Goal: Information Seeking & Learning: Learn about a topic

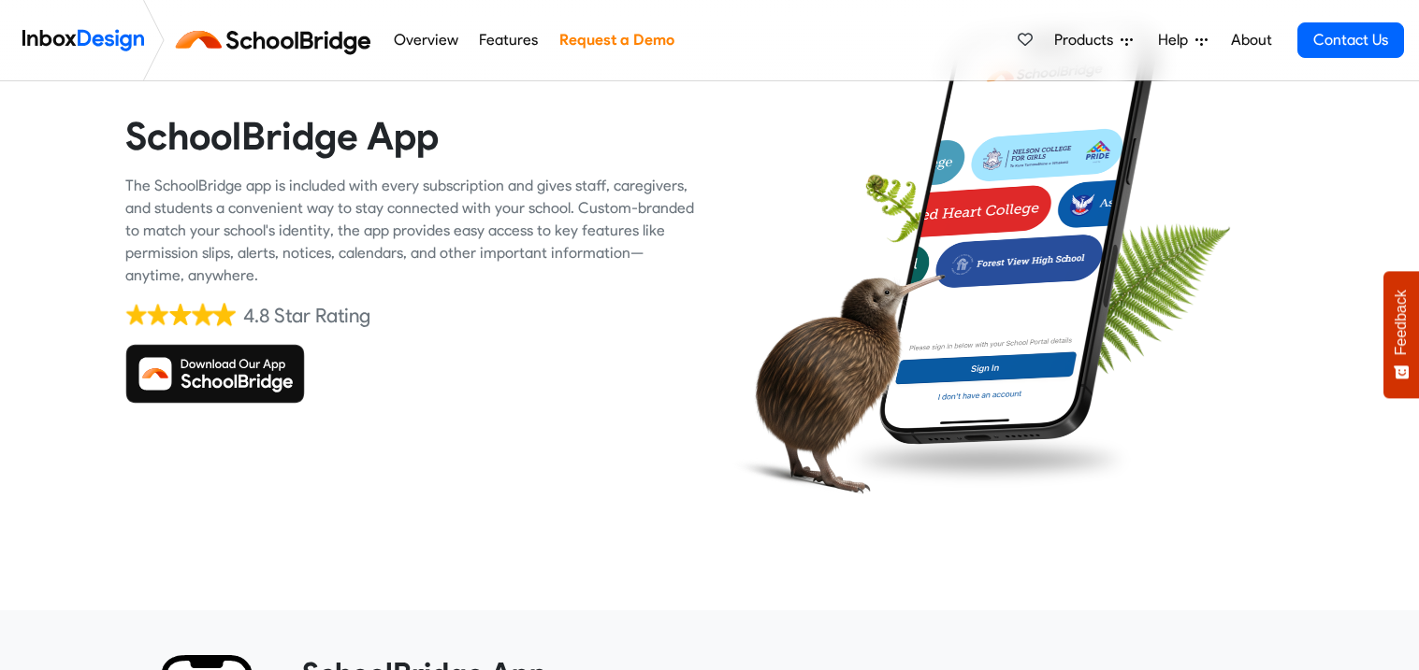
scroll to position [152, 0]
click at [255, 367] on img at bounding box center [215, 375] width 180 height 60
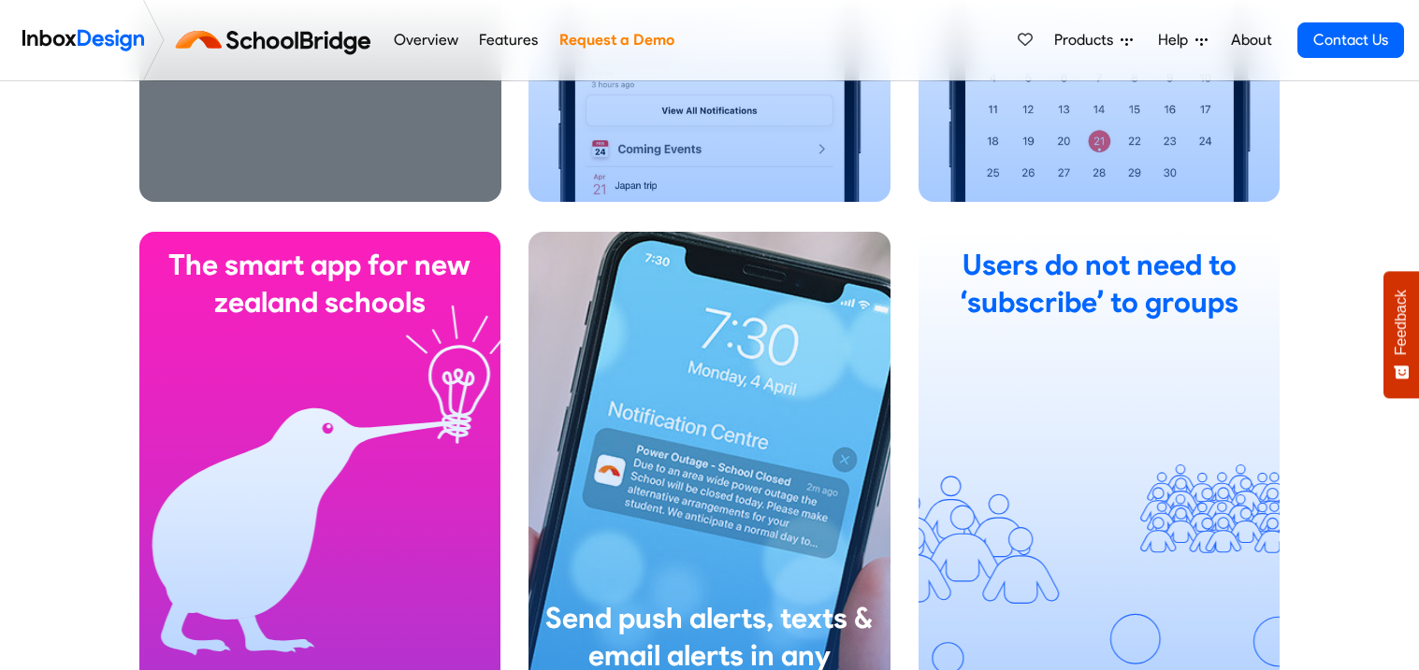
scroll to position [1623, 0]
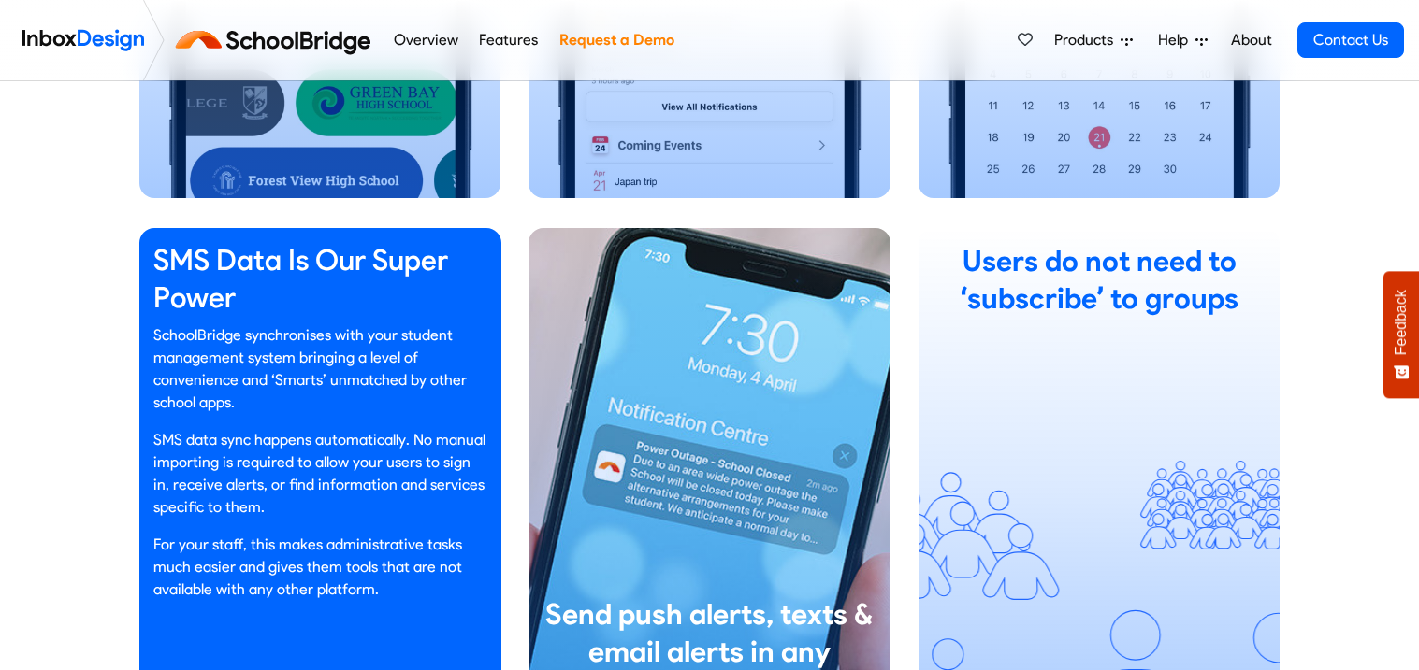
click at [337, 359] on p "SchoolBridge synchronises with your student management system bringing a level …" at bounding box center [320, 369] width 334 height 90
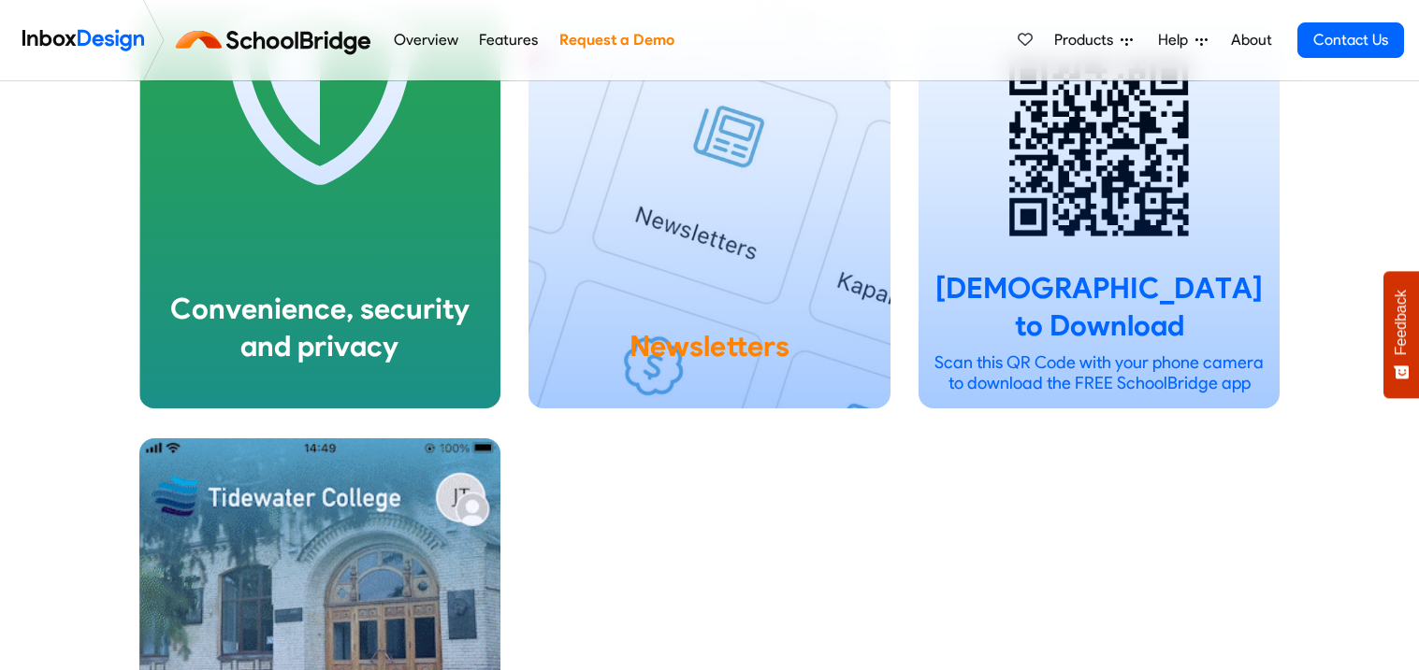
scroll to position [3577, 0]
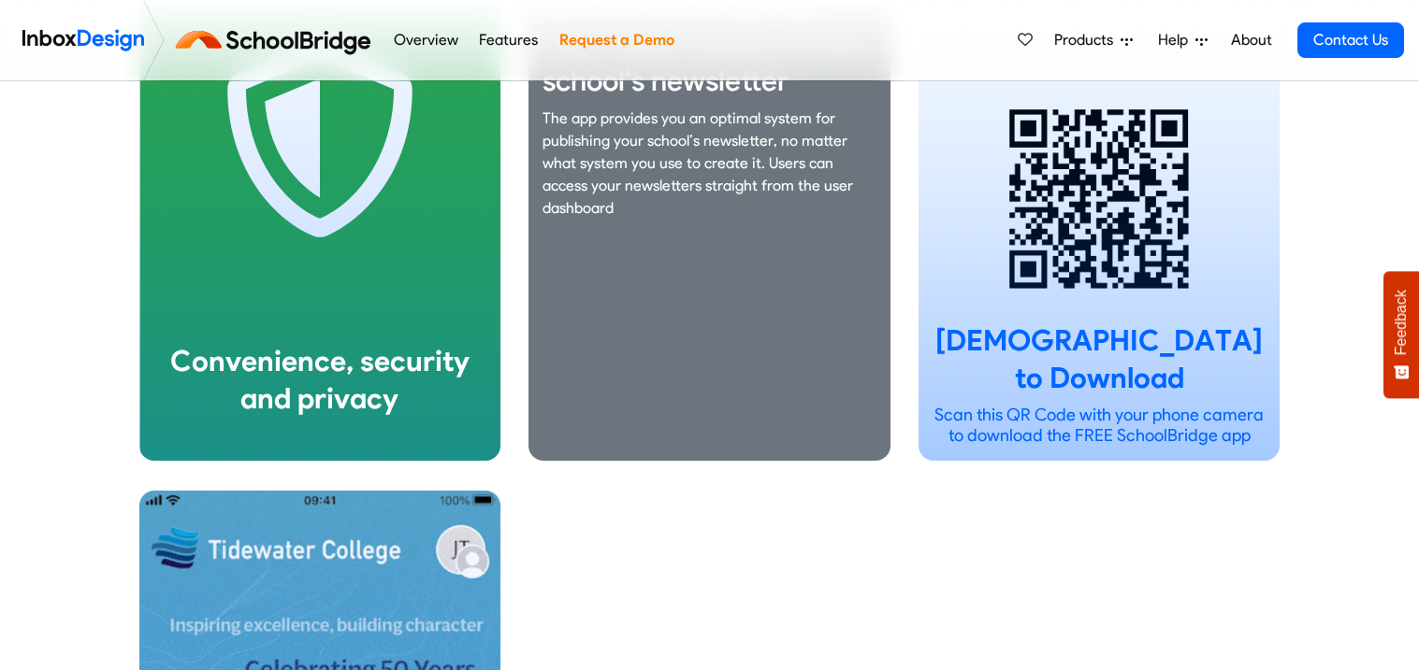
click at [691, 415] on div "Keep your community up-to-date by giving them easy access to your school’s news…" at bounding box center [709, 198] width 362 height 525
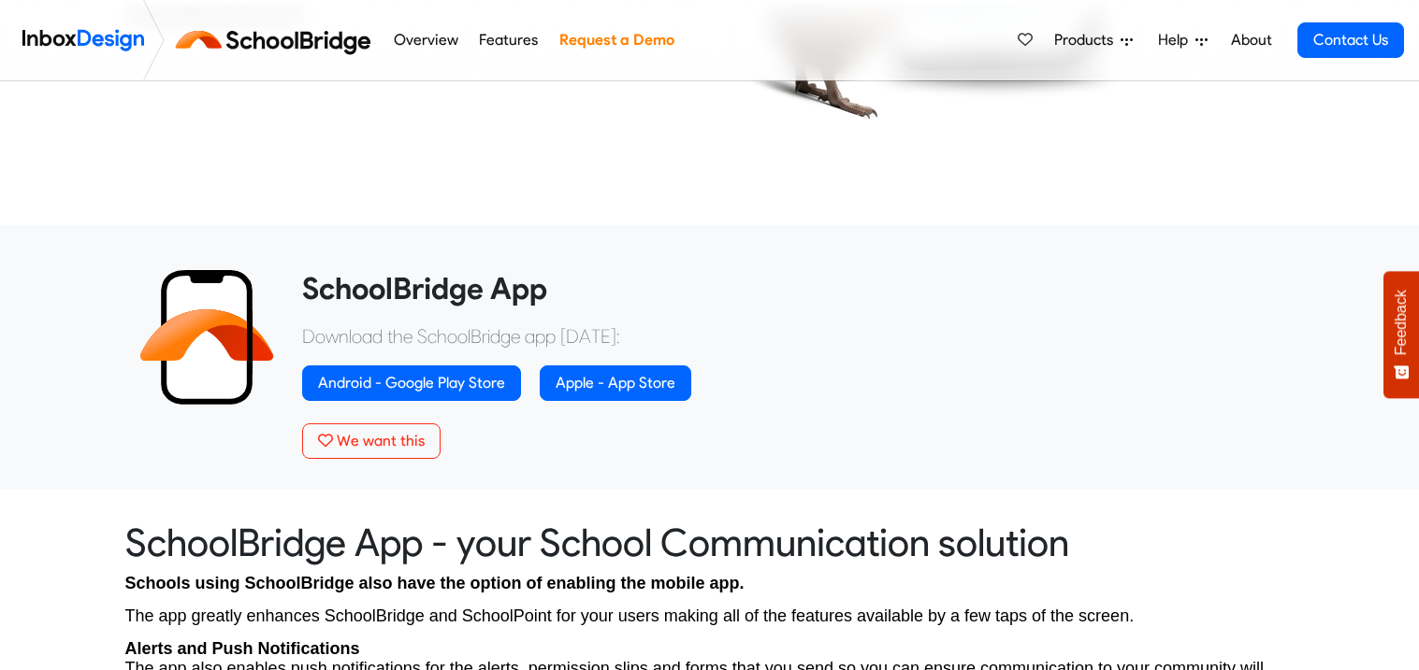
scroll to position [532, 0]
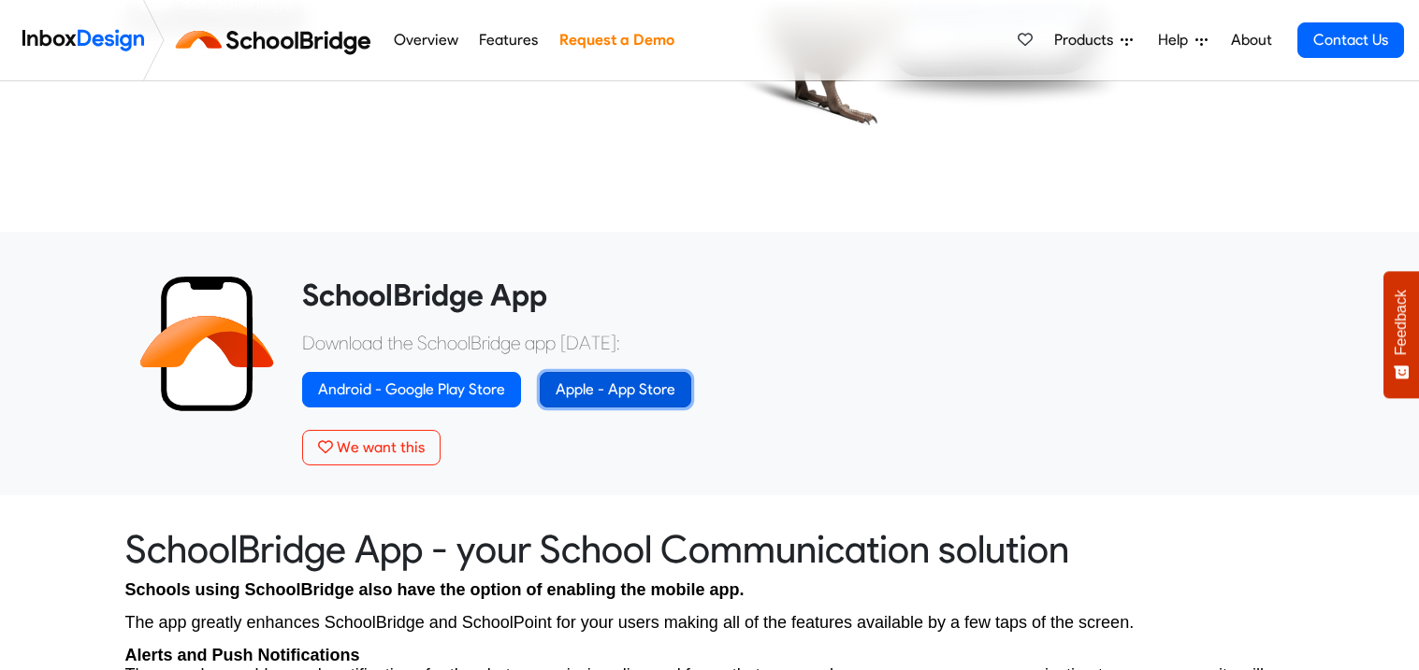
click at [624, 394] on link "Apple - App Store" at bounding box center [615, 390] width 151 height 36
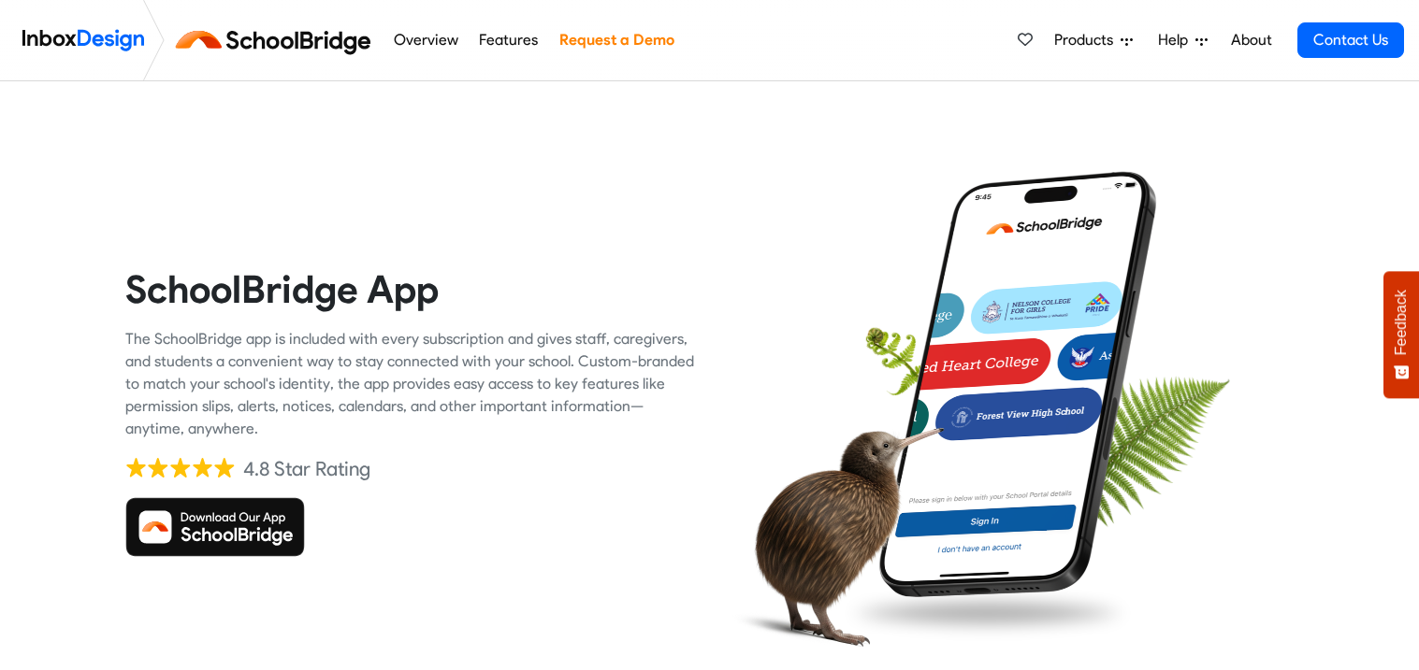
scroll to position [152, 0]
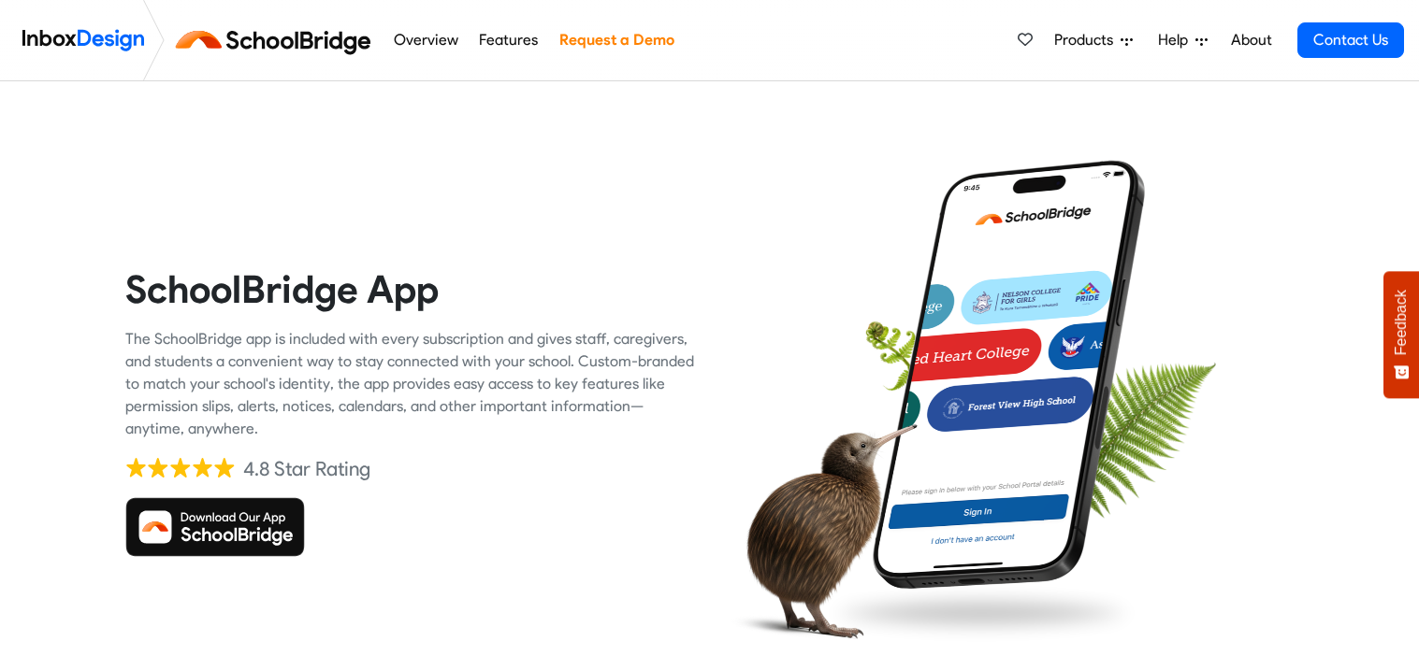
click at [412, 40] on link "Overview" at bounding box center [425, 40] width 75 height 37
